Goal: Task Accomplishment & Management: Manage account settings

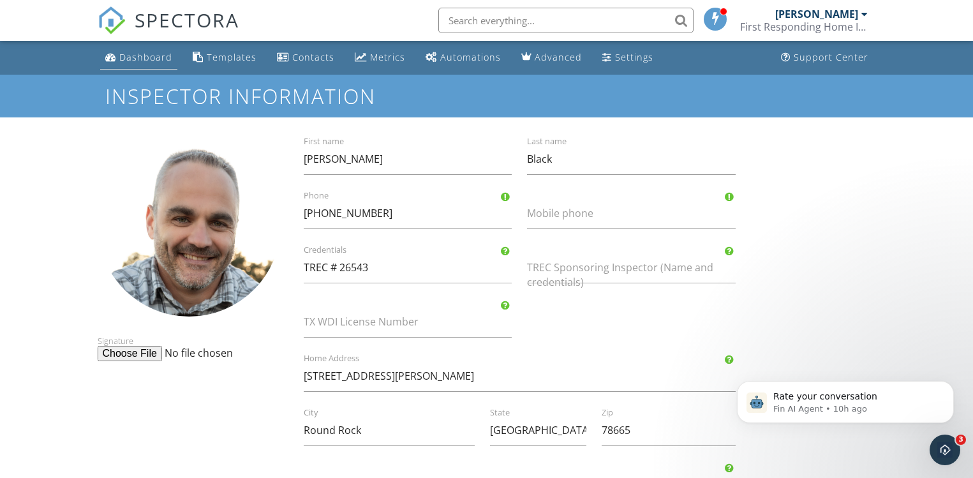
click at [120, 56] on div "Dashboard" at bounding box center [145, 57] width 53 height 12
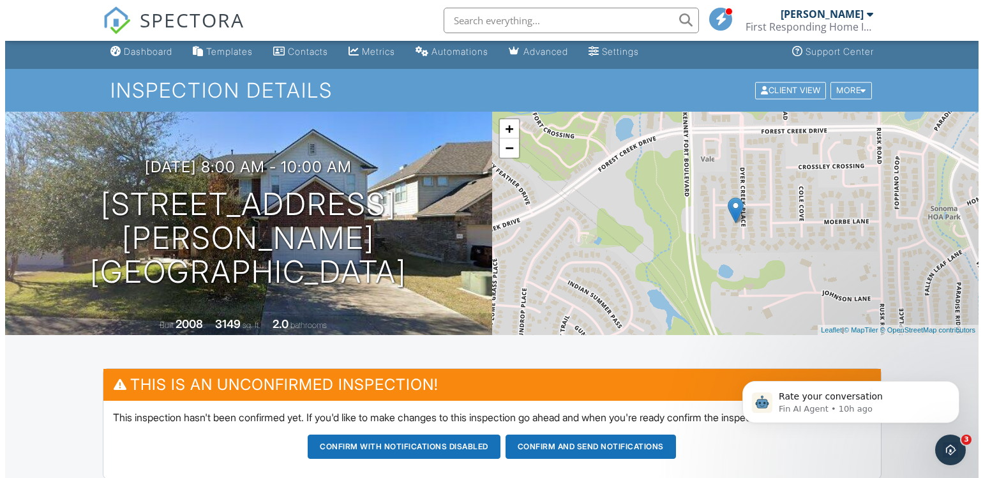
scroll to position [1, 0]
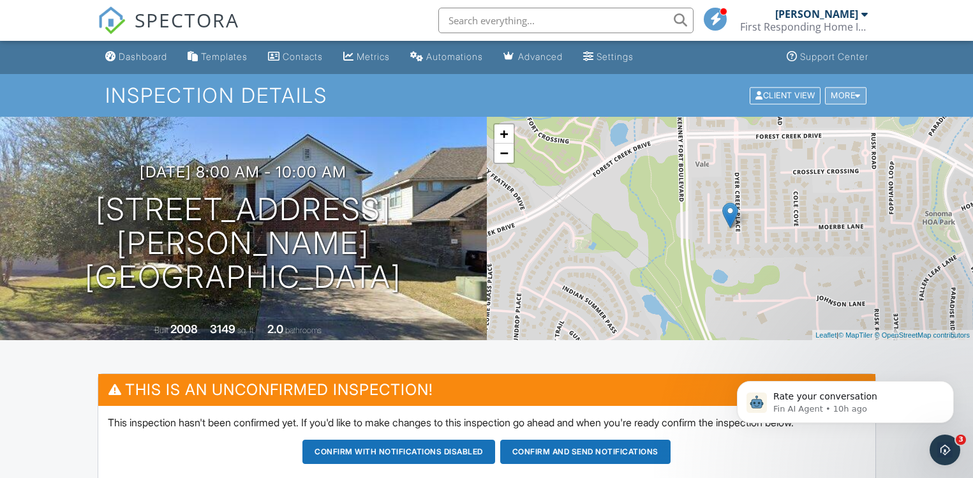
click at [851, 96] on div "More" at bounding box center [845, 95] width 41 height 17
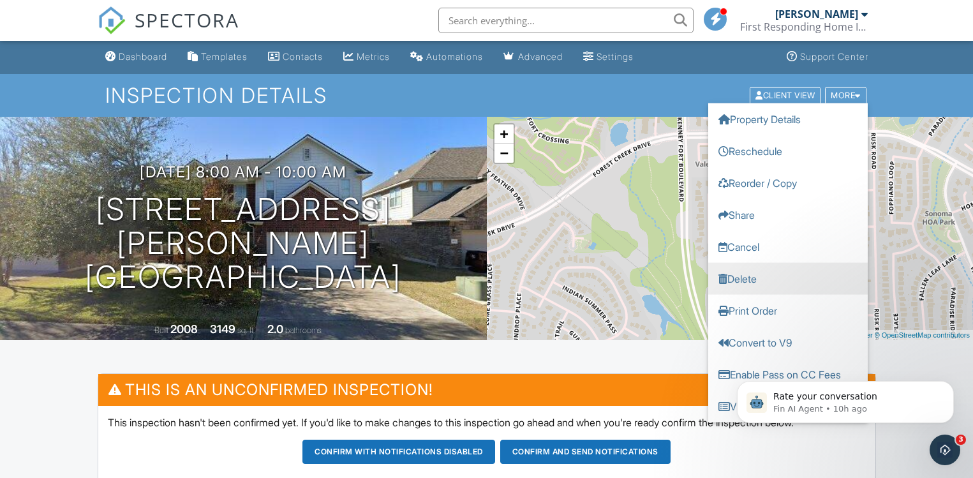
click at [766, 276] on link "Delete" at bounding box center [788, 278] width 160 height 32
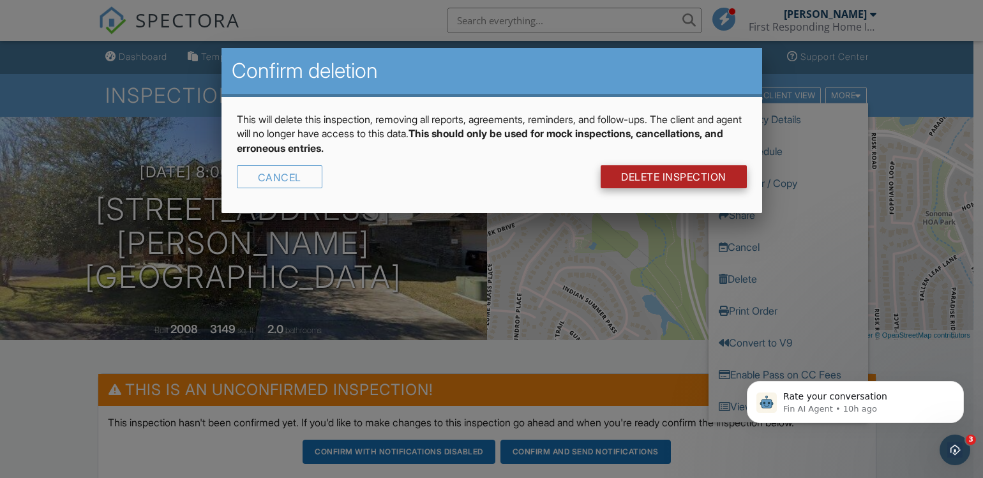
click at [664, 173] on link "DELETE Inspection" at bounding box center [673, 176] width 146 height 23
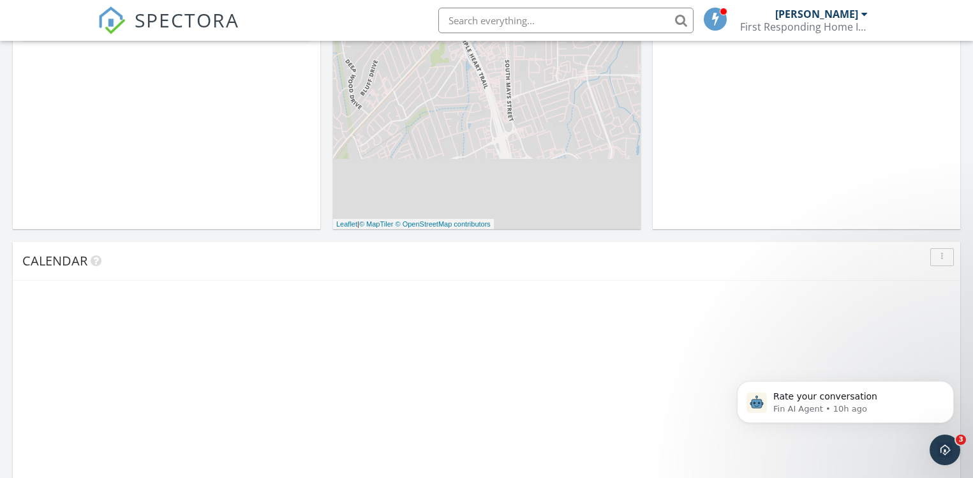
scroll to position [1181, 993]
